Goal: Task Accomplishment & Management: Complete application form

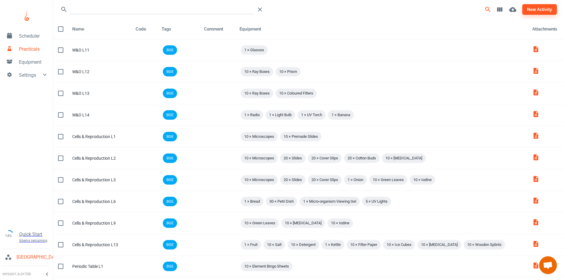
scroll to position [315, 0]
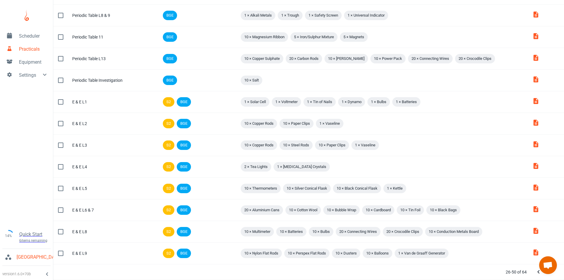
click at [22, 29] on link "Scheduler" at bounding box center [26, 35] width 53 height 13
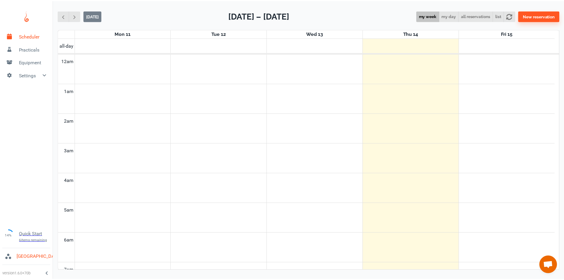
scroll to position [239, 0]
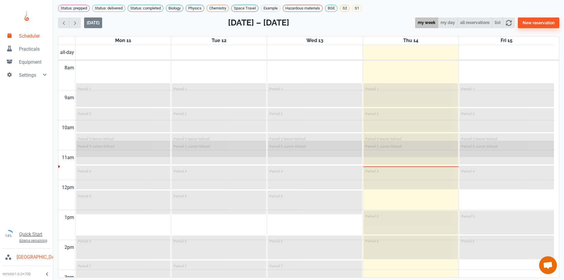
click at [28, 53] on link "Practicals" at bounding box center [26, 48] width 53 height 13
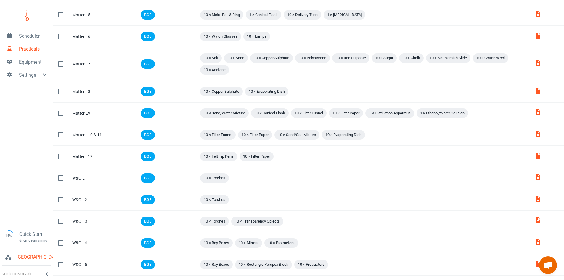
scroll to position [334, 0]
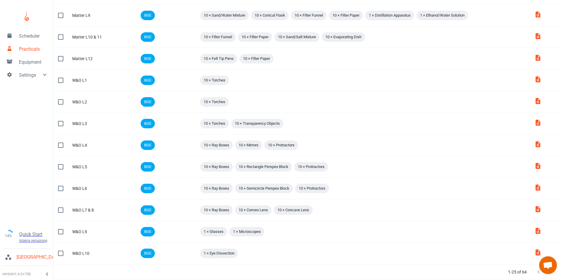
click at [550, 275] on icon "Next Page" at bounding box center [550, 271] width 7 height 7
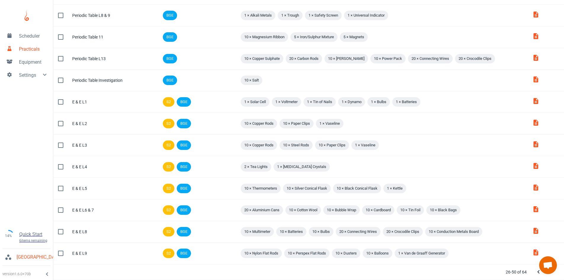
scroll to position [315, 0]
click at [550, 275] on icon "Next Page" at bounding box center [550, 271] width 7 height 7
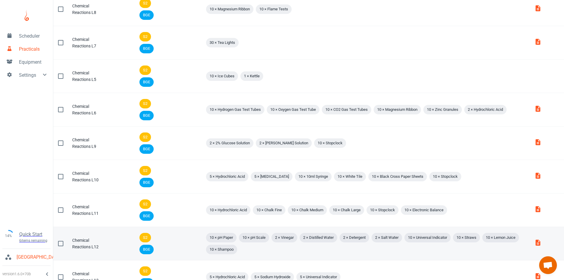
scroll to position [233, 0]
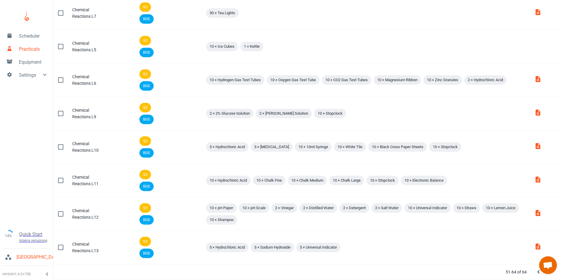
click at [551, 275] on div at bounding box center [544, 272] width 24 height 12
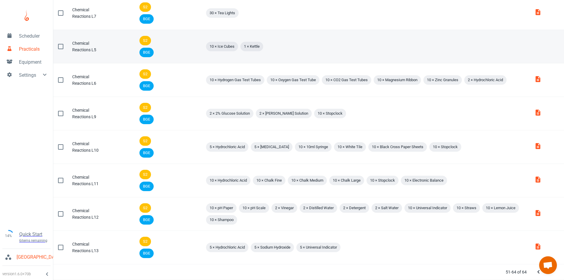
scroll to position [203, 0]
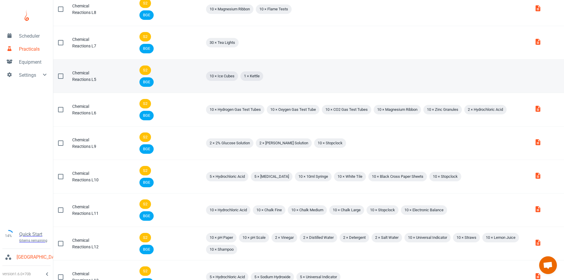
click at [383, 71] on div "10 × Ice Cubes 1 × Kettle" at bounding box center [365, 76] width 320 height 12
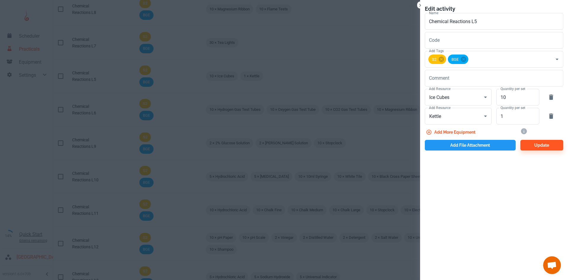
click at [470, 140] on button "Add file attachment" at bounding box center [470, 145] width 91 height 11
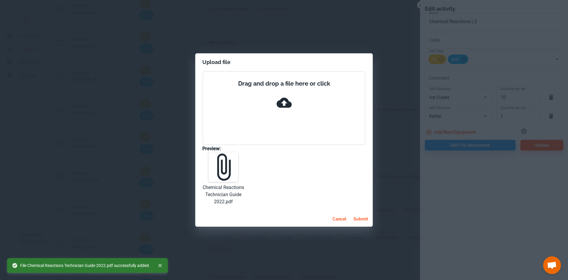
click at [363, 223] on button "submit" at bounding box center [360, 218] width 19 height 11
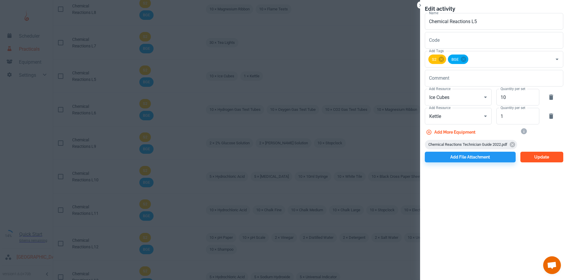
click at [543, 158] on button "Update" at bounding box center [541, 156] width 43 height 11
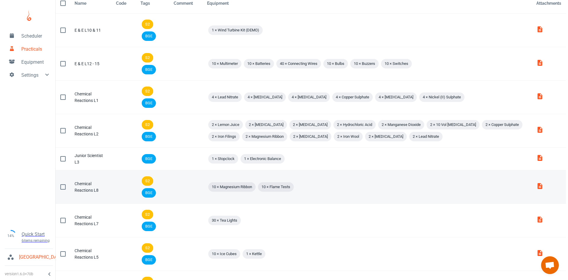
scroll to position [0, 0]
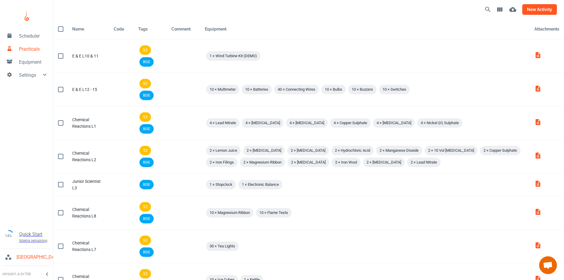
click at [531, 9] on button "new activity" at bounding box center [539, 9] width 35 height 11
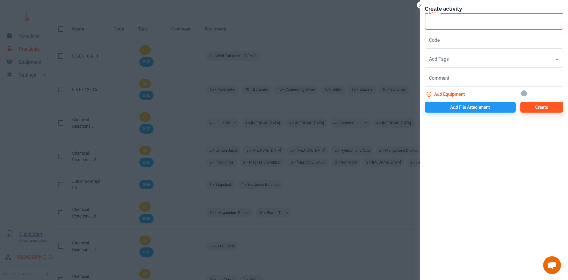
click at [478, 22] on input "Name" at bounding box center [494, 21] width 138 height 17
paste input "Chemical Reactions L"
type input "Chemical Reactions L14"
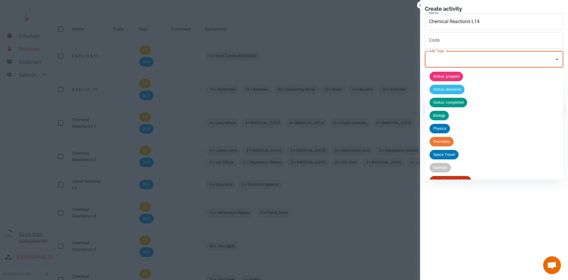
click at [452, 56] on input "Add Tags" at bounding box center [490, 59] width 124 height 11
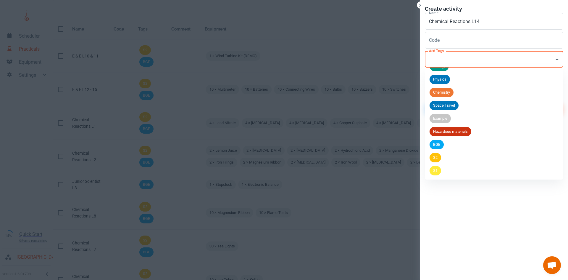
click at [437, 142] on span "BGE" at bounding box center [437, 144] width 14 height 6
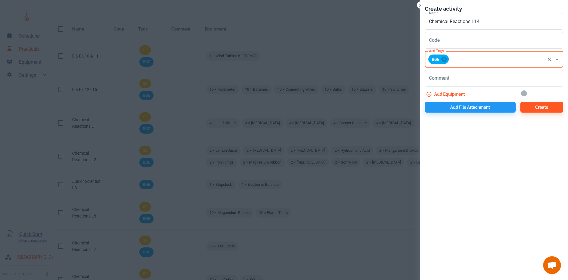
click at [469, 50] on div "Add Tags BGE Add Tags" at bounding box center [491, 58] width 143 height 19
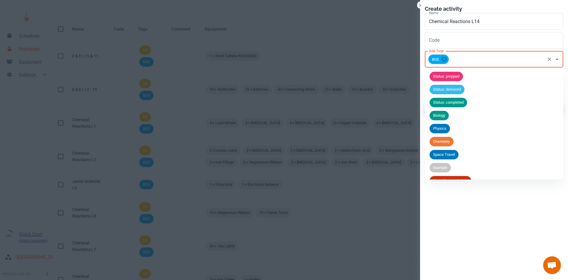
click at [462, 59] on input "Add Tags" at bounding box center [497, 59] width 94 height 11
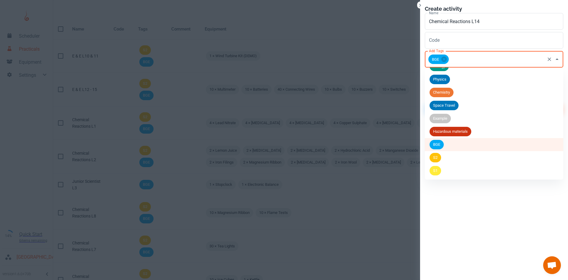
click at [440, 155] on span "S2" at bounding box center [436, 157] width 12 height 6
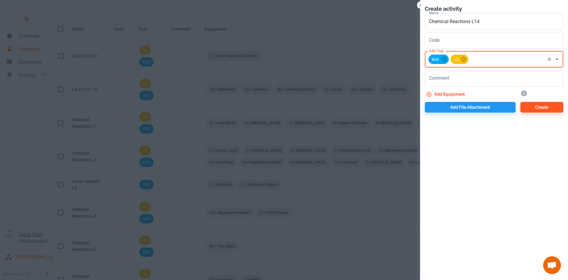
click at [448, 91] on button "Add equipment" at bounding box center [446, 94] width 42 height 11
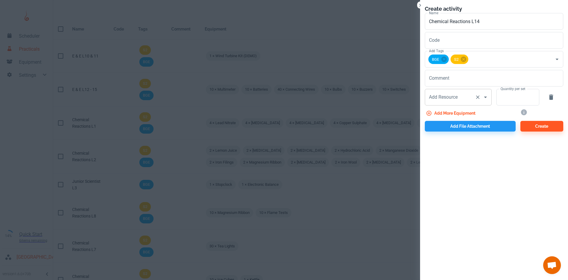
click at [446, 101] on input "Add Resource" at bounding box center [450, 96] width 45 height 11
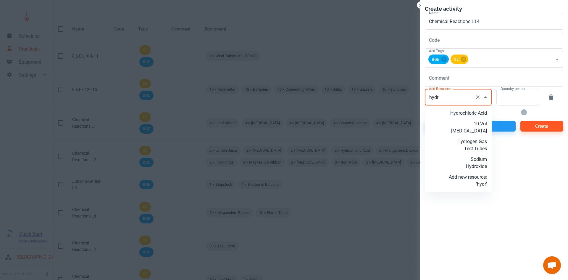
click at [462, 117] on li "Hydrochloric Acid" at bounding box center [458, 113] width 67 height 11
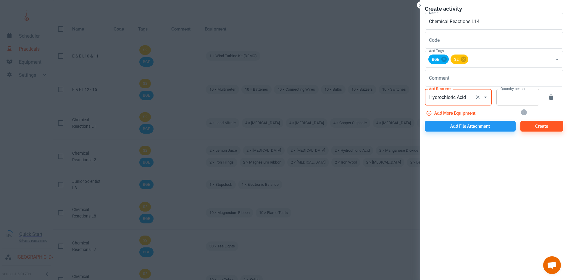
type input "Hydrochloric Acid"
click at [499, 102] on input "Quantity per set" at bounding box center [515, 97] width 36 height 17
type input "10"
click at [461, 110] on button "Add more equipment" at bounding box center [451, 113] width 53 height 11
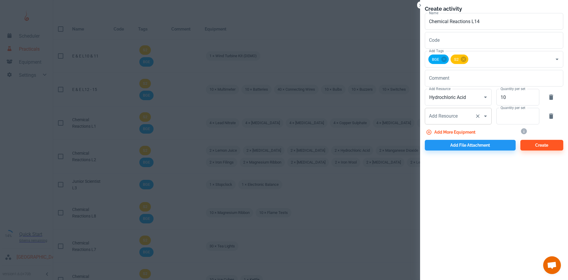
click at [453, 120] on input "Add Resource" at bounding box center [450, 115] width 45 height 11
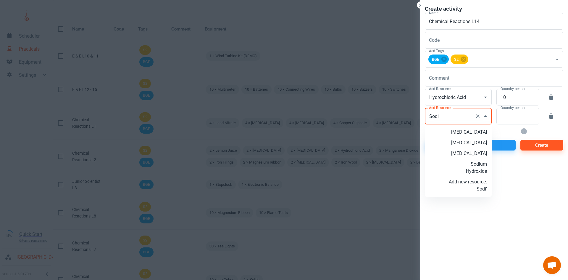
click at [482, 175] on p "Sodium Hydroxide" at bounding box center [468, 167] width 38 height 14
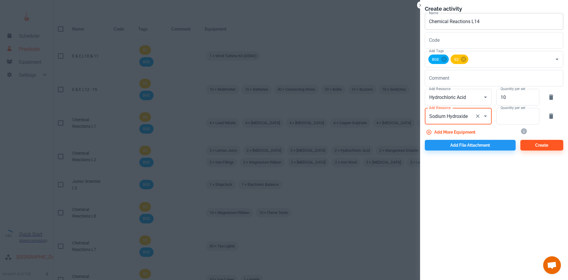
type input "Sodium Hydroxide"
click at [509, 117] on input "Quantity per set" at bounding box center [515, 116] width 36 height 17
type input "10"
click at [464, 133] on button "Add more equipment" at bounding box center [451, 132] width 53 height 11
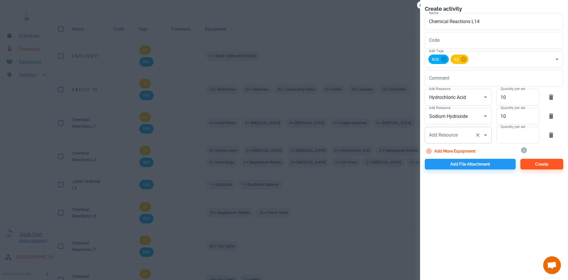
click at [454, 133] on div "Add Resource Add Resource" at bounding box center [458, 135] width 67 height 17
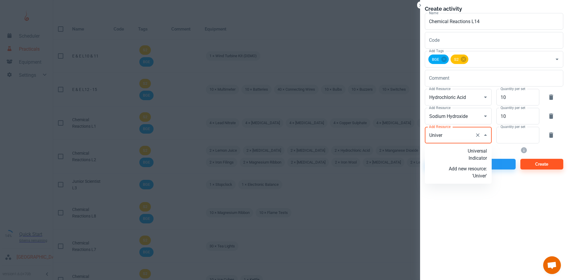
click at [469, 150] on p "Universal Indicator" at bounding box center [468, 154] width 38 height 14
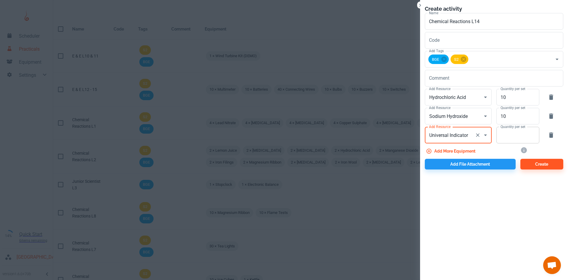
type input "Universal Indicator"
click at [510, 137] on input "Quantity per set" at bounding box center [515, 135] width 36 height 17
type input "10"
click at [468, 149] on button "Add more equipment" at bounding box center [451, 151] width 53 height 11
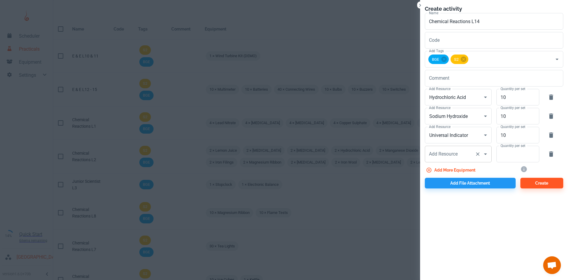
click at [465, 150] on input "Add Resource" at bounding box center [450, 153] width 45 height 11
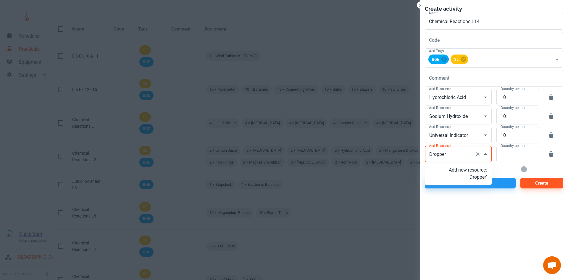
type input "Droppers"
click at [466, 180] on p "Add new resource: 'Droppers'" at bounding box center [468, 173] width 38 height 14
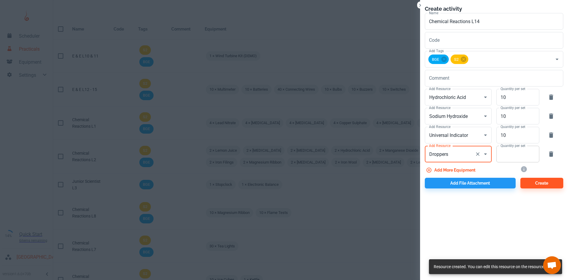
type input "Droppers"
click at [511, 155] on input "Quantity per set" at bounding box center [515, 154] width 36 height 17
type input "10"
click at [482, 176] on div "Add file attachment" at bounding box center [468, 181] width 96 height 13
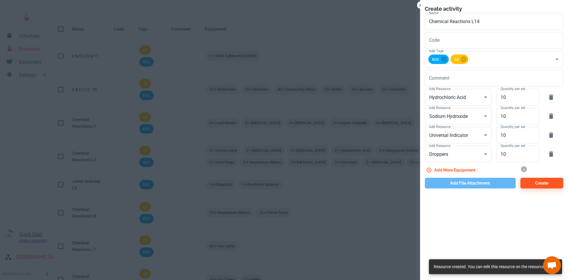
click at [478, 185] on button "Add file attachment" at bounding box center [470, 183] width 91 height 11
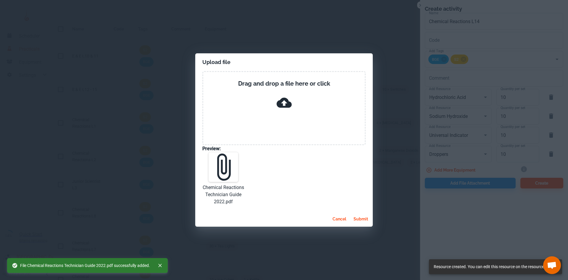
click at [361, 218] on button "submit" at bounding box center [360, 218] width 19 height 11
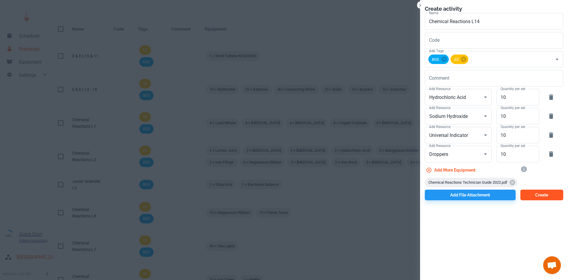
click at [531, 198] on button "Create" at bounding box center [541, 194] width 43 height 11
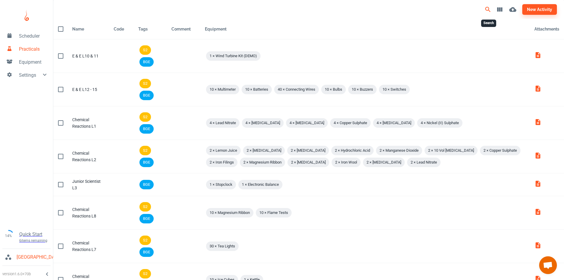
click at [485, 5] on button "Search" at bounding box center [488, 10] width 12 height 12
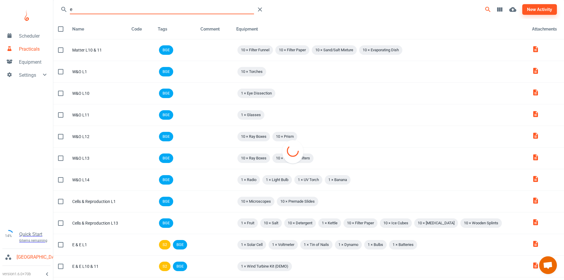
type input "e"
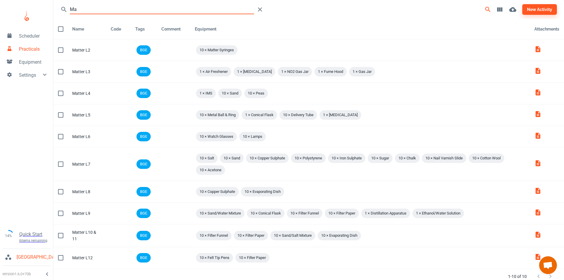
type input "M"
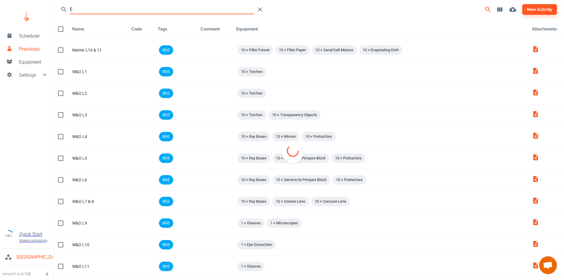
type input "E"
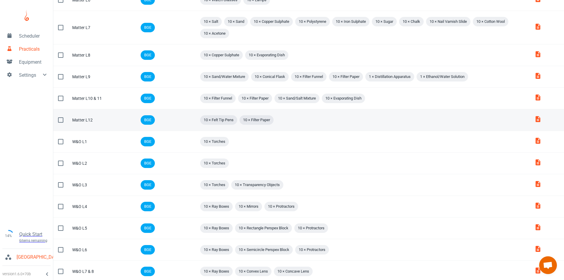
scroll to position [336, 0]
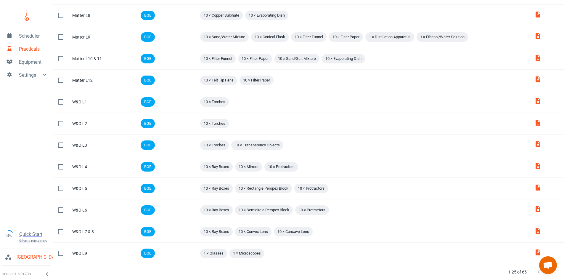
click at [549, 273] on span "Open chat" at bounding box center [548, 265] width 18 height 18
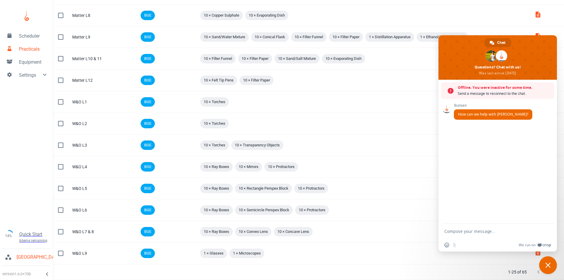
click at [551, 277] on button "Next Page" at bounding box center [550, 272] width 12 height 12
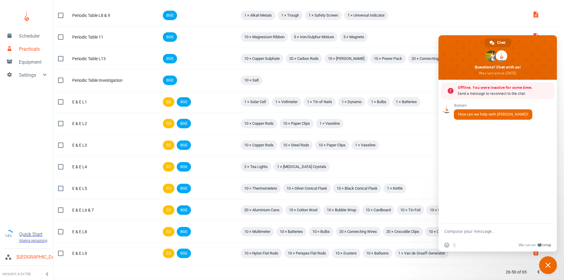
scroll to position [315, 0]
click at [540, 263] on span "Close chat" at bounding box center [548, 265] width 18 height 18
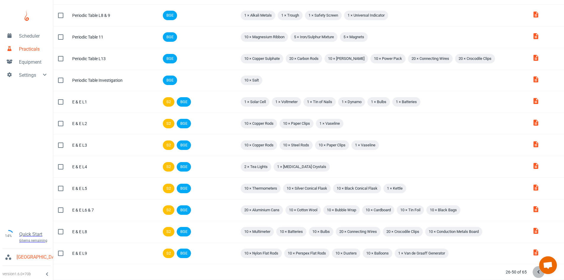
click at [538, 274] on icon "Previous Page" at bounding box center [538, 271] width 7 height 7
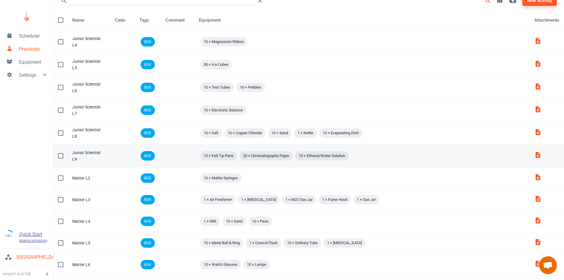
scroll to position [0, 0]
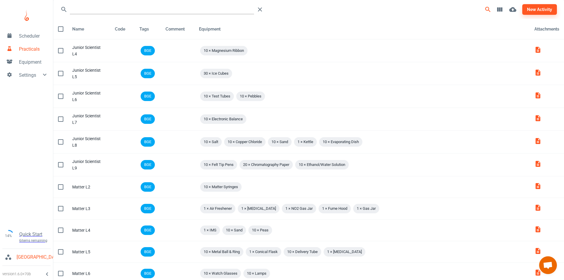
click at [125, 12] on input "Search" at bounding box center [162, 9] width 184 height 9
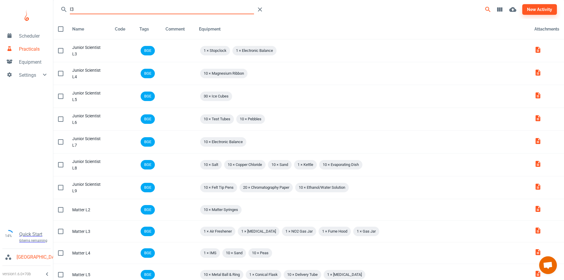
type input "l"
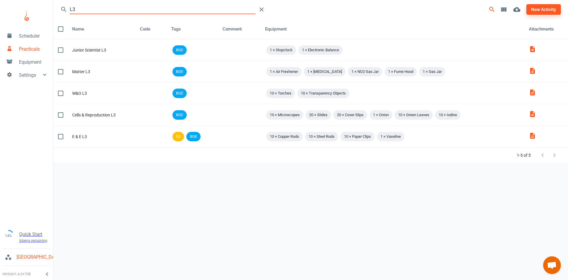
type input "L"
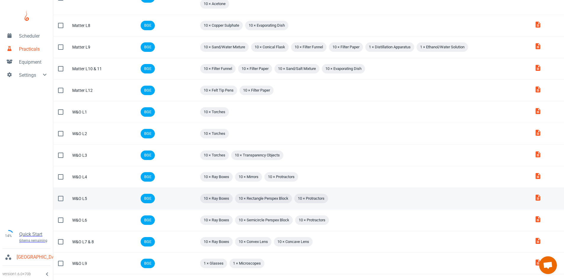
scroll to position [336, 0]
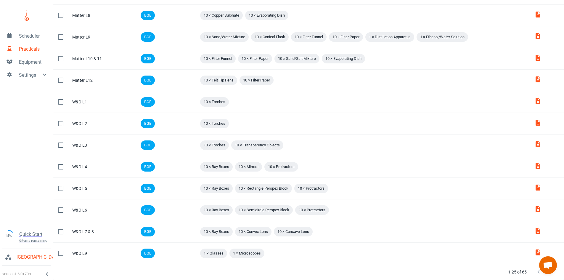
click at [551, 278] on div "1-25 of 65" at bounding box center [529, 271] width 56 height 15
click at [549, 275] on button "Next Page" at bounding box center [550, 272] width 12 height 12
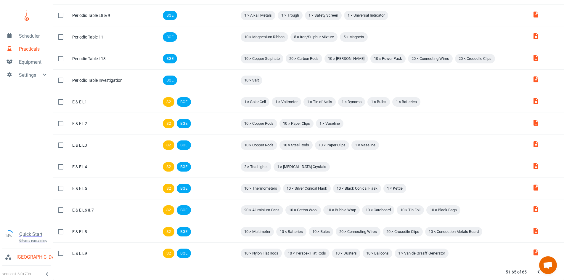
click at [549, 275] on div at bounding box center [544, 272] width 24 height 12
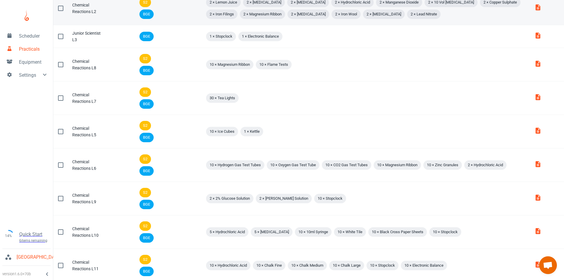
scroll to position [59, 0]
